Goal: Information Seeking & Learning: Find specific fact

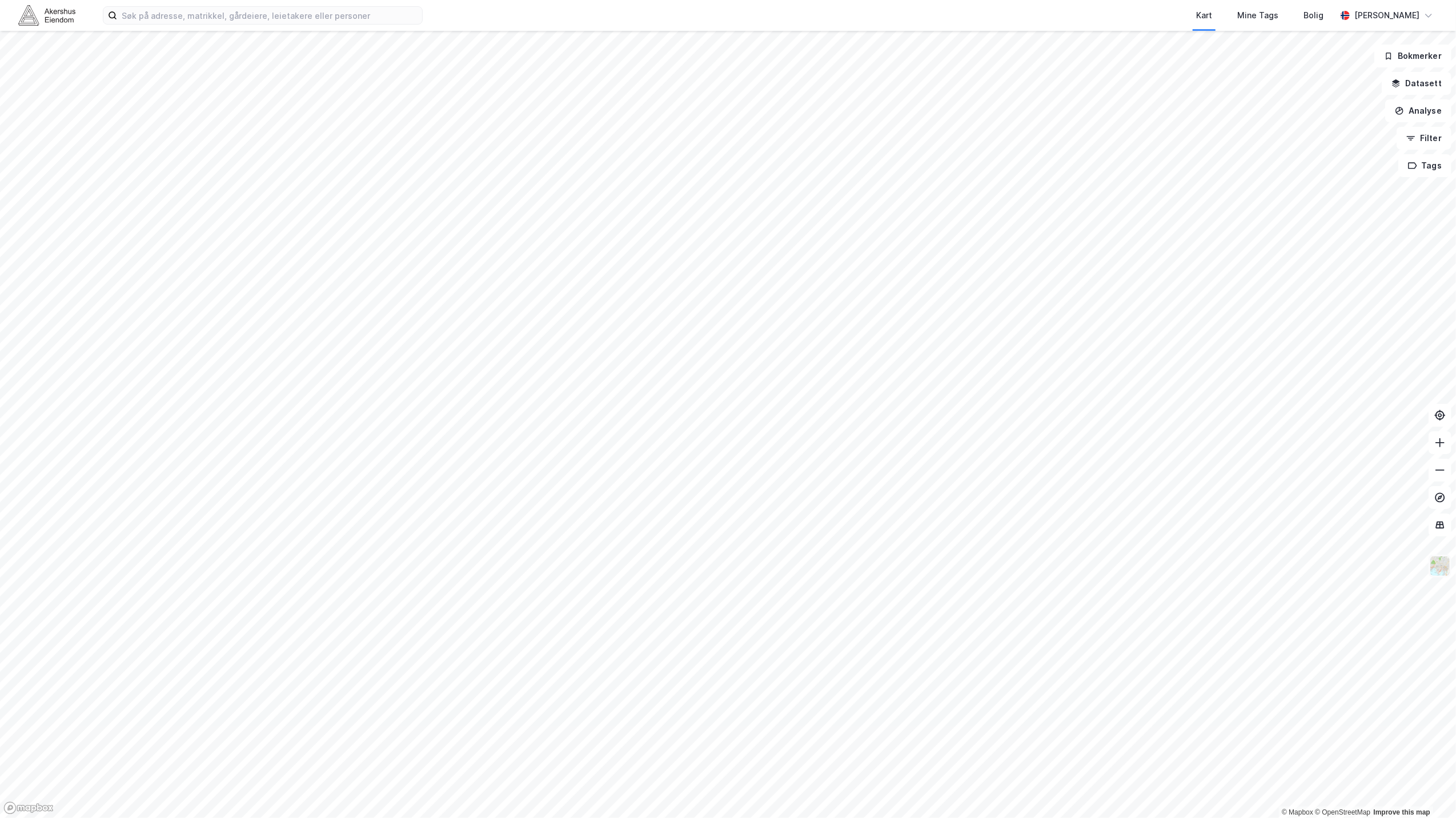
click at [1010, 563] on img at bounding box center [1439, 565] width 22 height 22
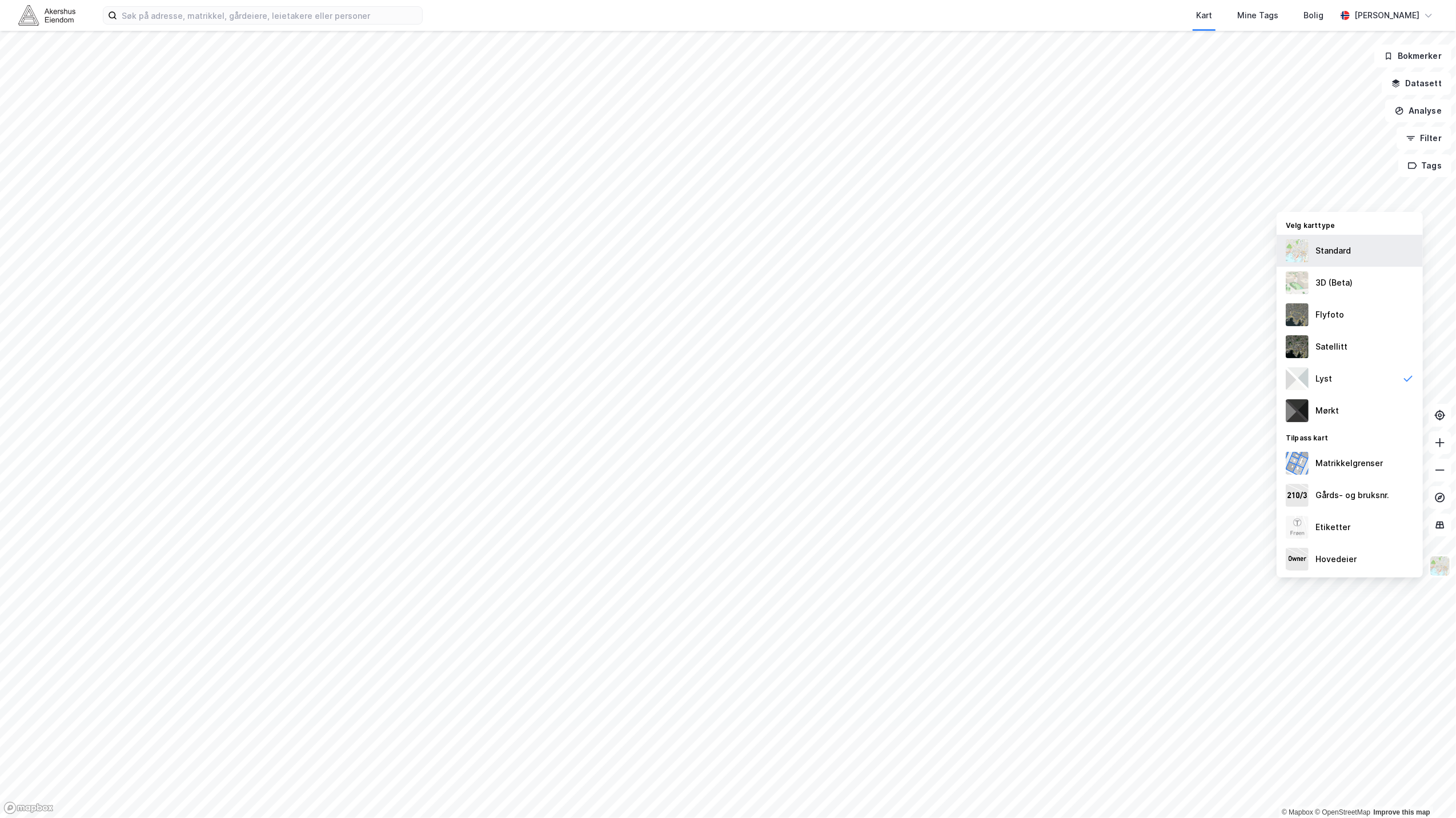
click at [1010, 258] on div "Standard" at bounding box center [1349, 250] width 147 height 32
click at [1010, 277] on div "3D (Beta)" at bounding box center [1333, 282] width 37 height 14
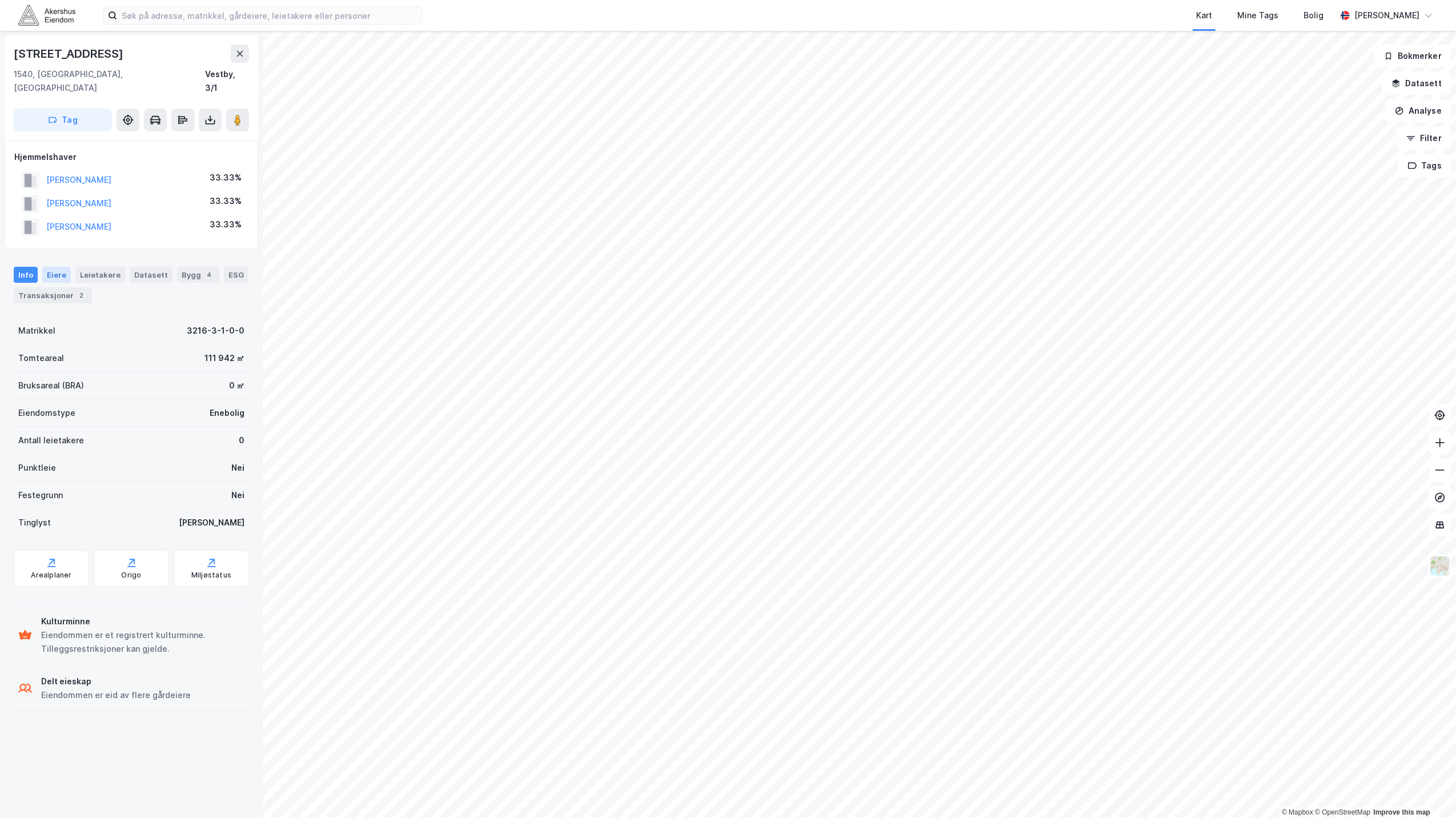
click at [51, 267] on div "Eiere" at bounding box center [56, 274] width 28 height 16
